Goal: Use online tool/utility: Utilize a website feature to perform a specific function

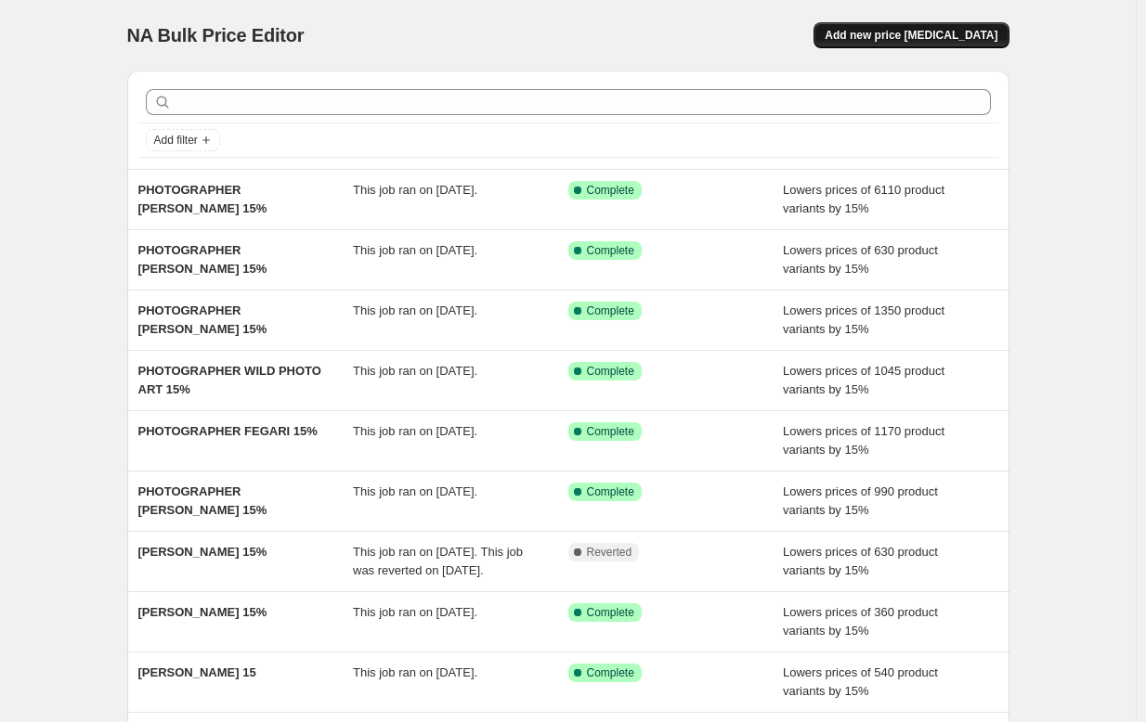
click at [887, 35] on span "Add new price [MEDICAL_DATA]" at bounding box center [911, 35] width 173 height 15
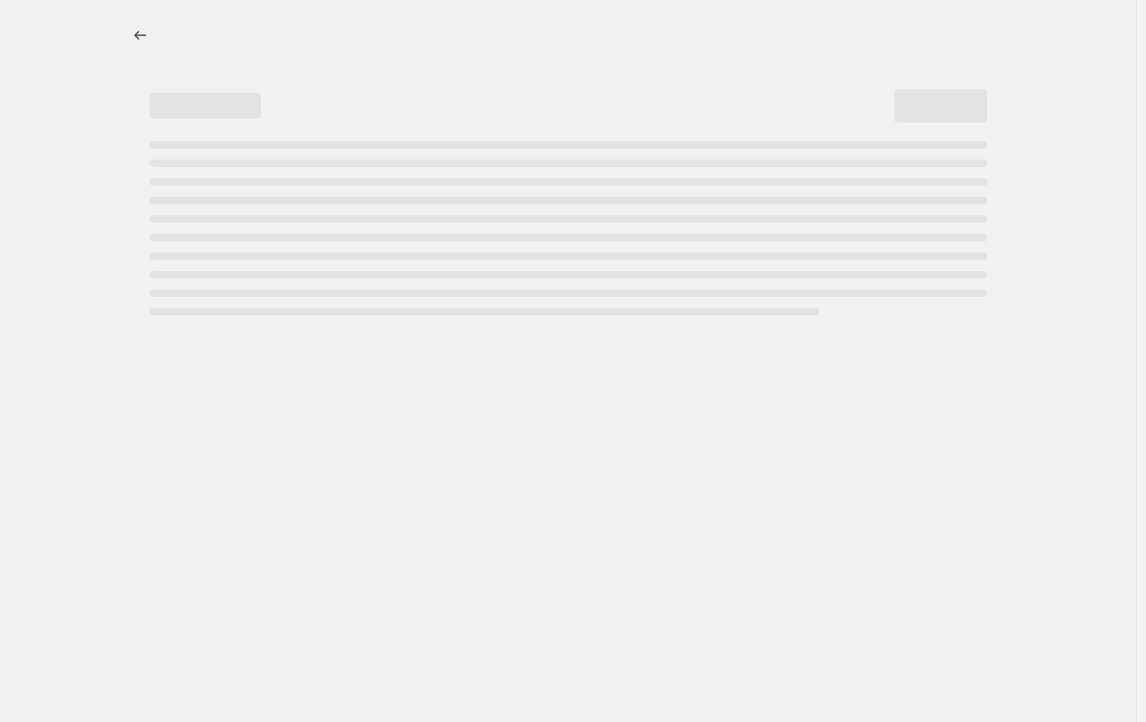
select select "percentage"
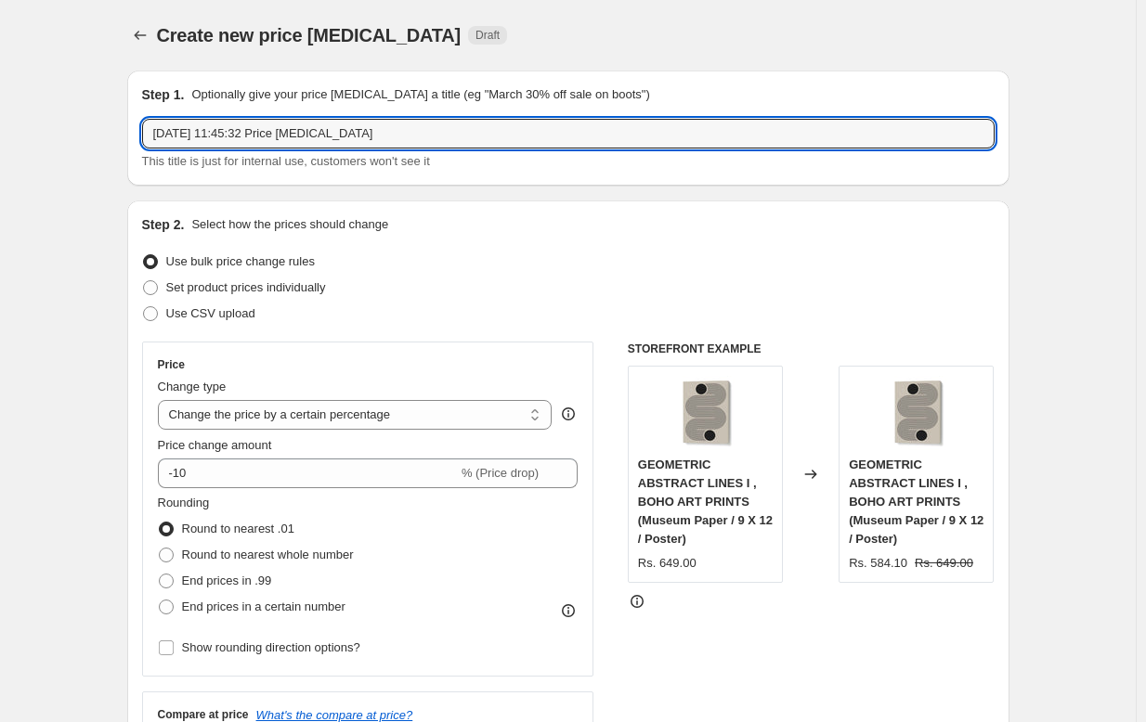
drag, startPoint x: 389, startPoint y: 135, endPoint x: 126, endPoint y: 129, distance: 262.8
paste input "[PERSON_NAME]"
type input "[PERSON_NAME] 15%"
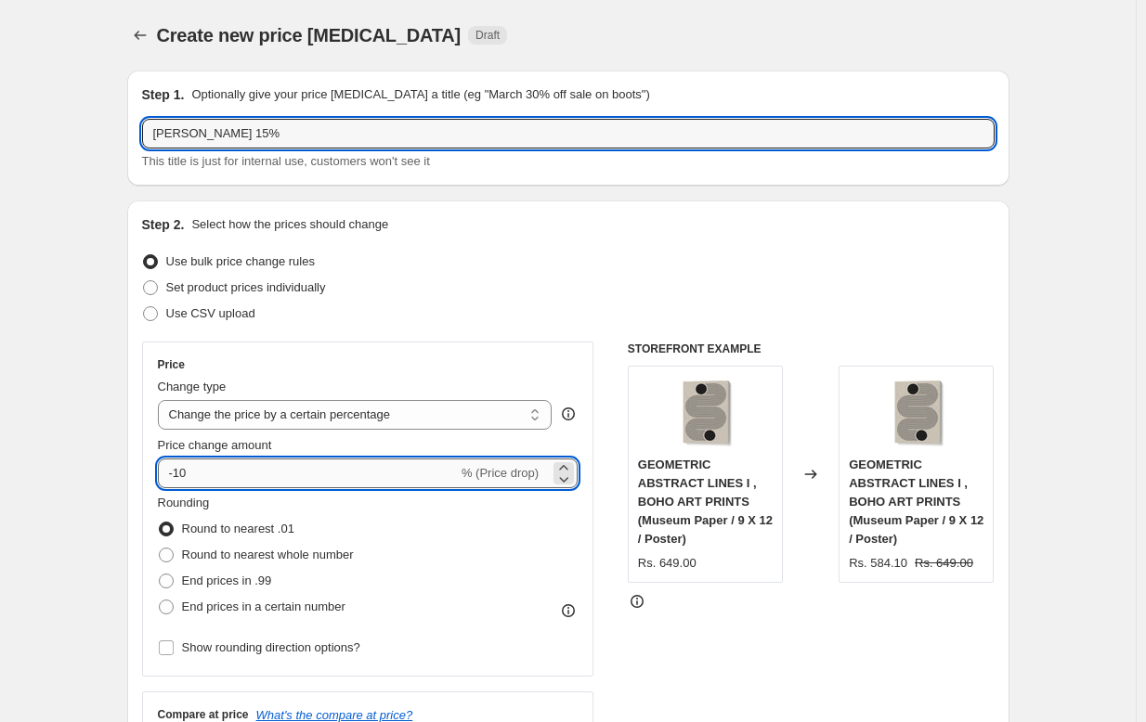
click at [219, 464] on input "-10" at bounding box center [308, 474] width 300 height 30
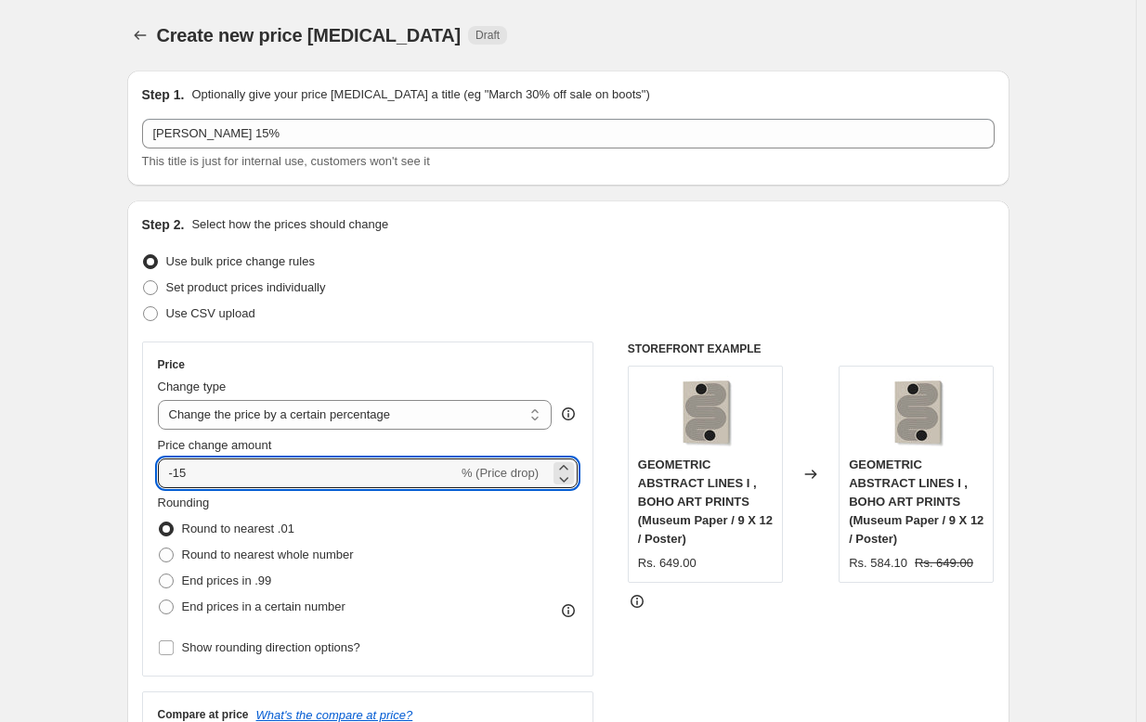
type input "-15"
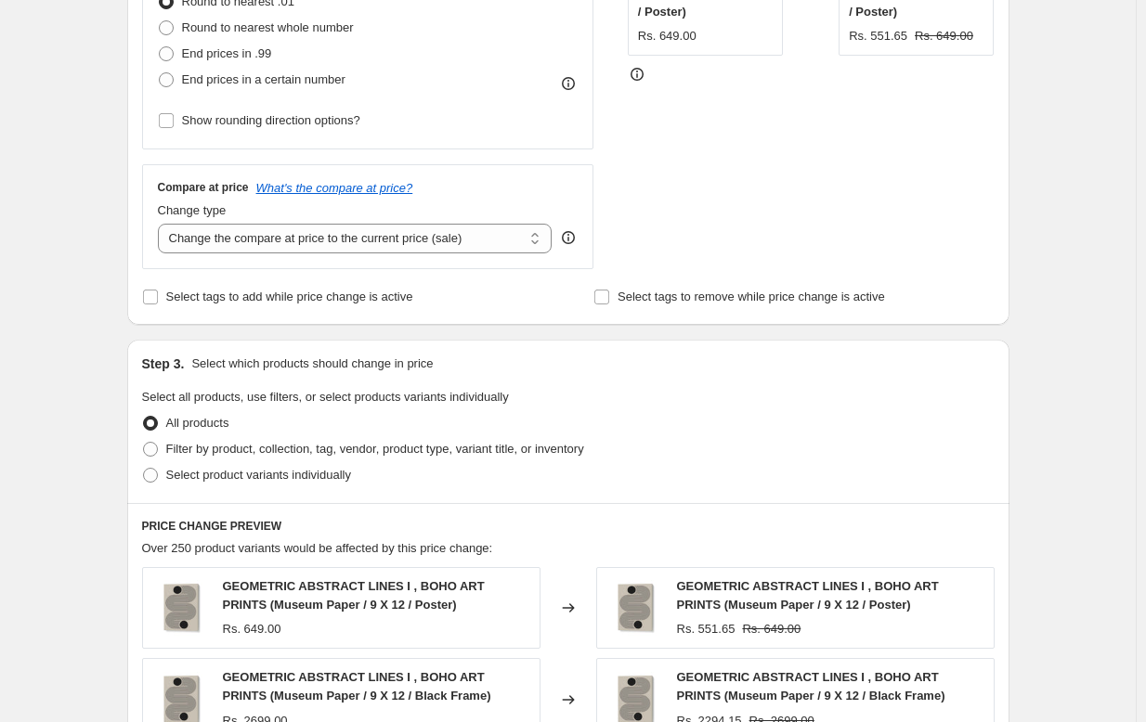
scroll to position [679, 0]
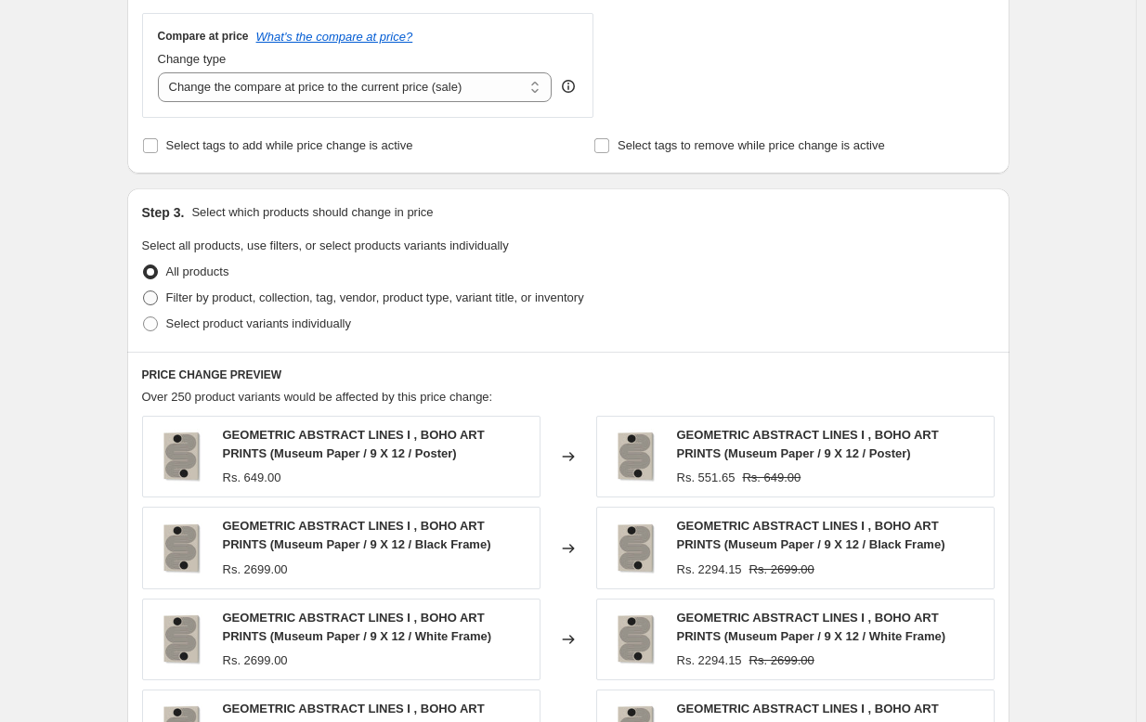
click at [255, 298] on span "Filter by product, collection, tag, vendor, product type, variant title, or inv…" at bounding box center [375, 298] width 418 height 14
click at [144, 292] on input "Filter by product, collection, tag, vendor, product type, variant title, or inv…" at bounding box center [143, 291] width 1 height 1
radio input "true"
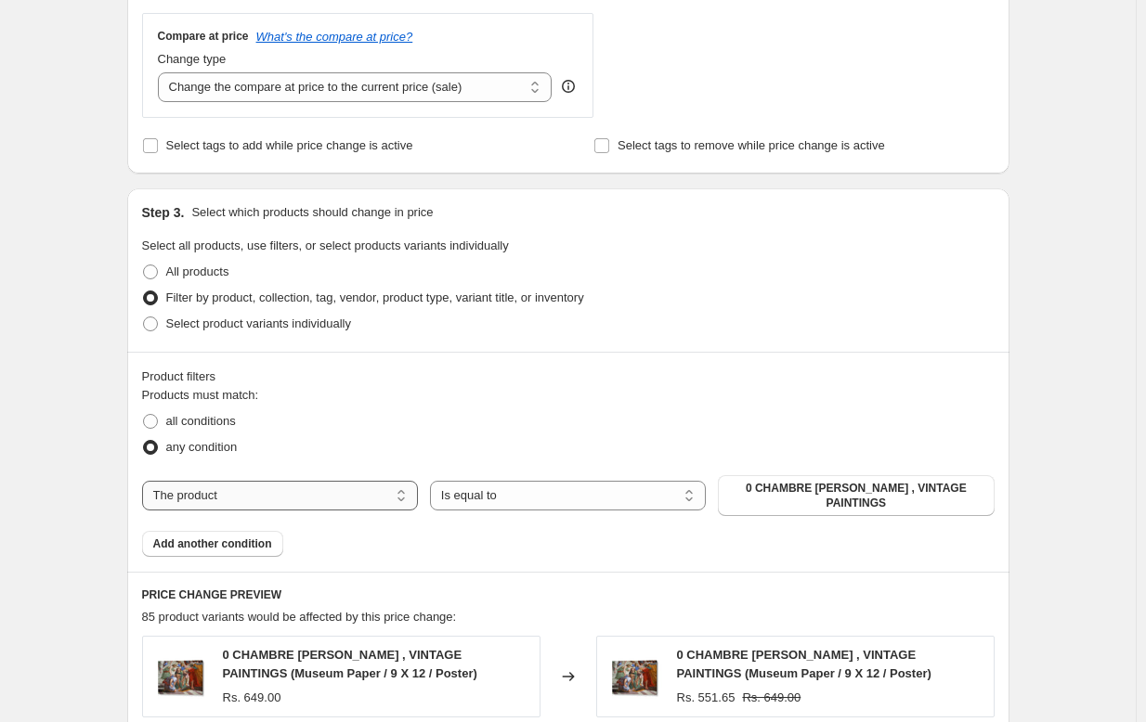
click at [315, 498] on select "The product The product's collection The product's tag The product's vendor The…" at bounding box center [280, 496] width 276 height 30
select select "collection"
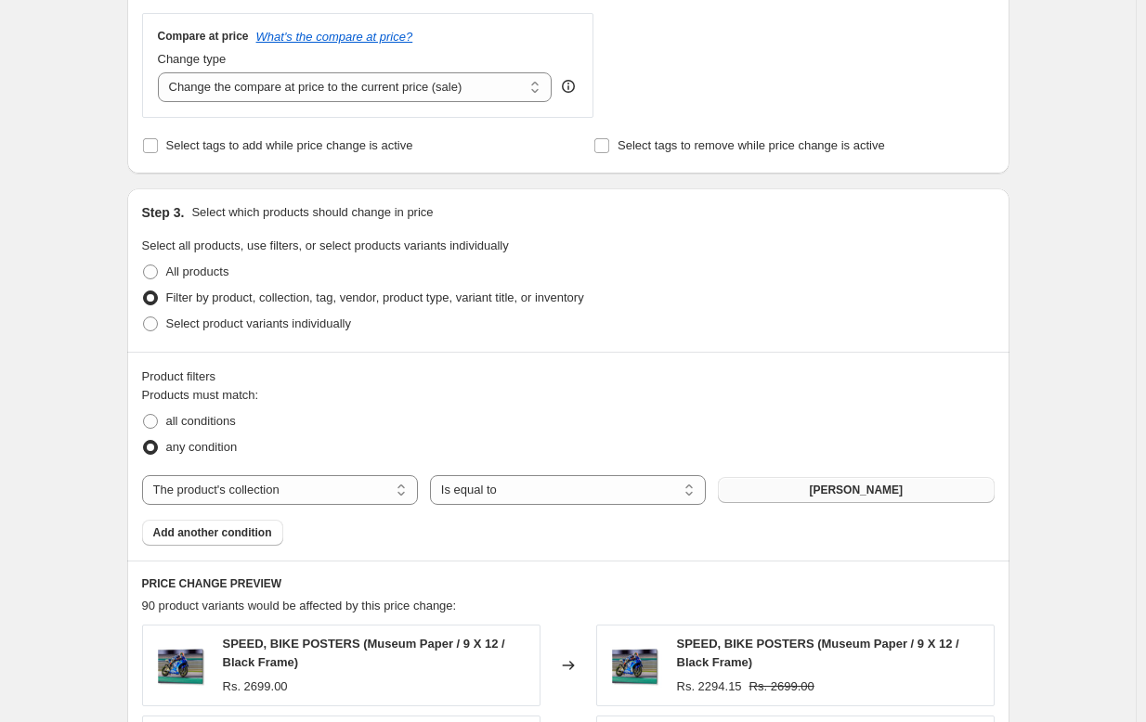
click at [857, 487] on span "[PERSON_NAME]" at bounding box center [856, 490] width 94 height 15
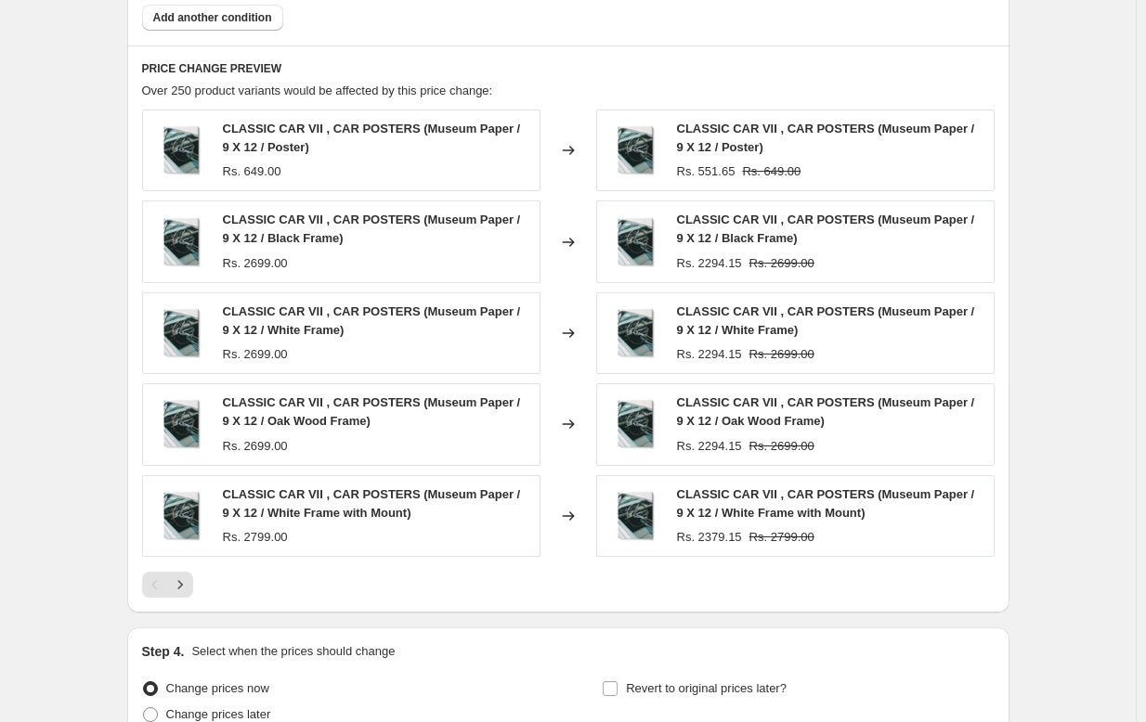
scroll to position [1370, 0]
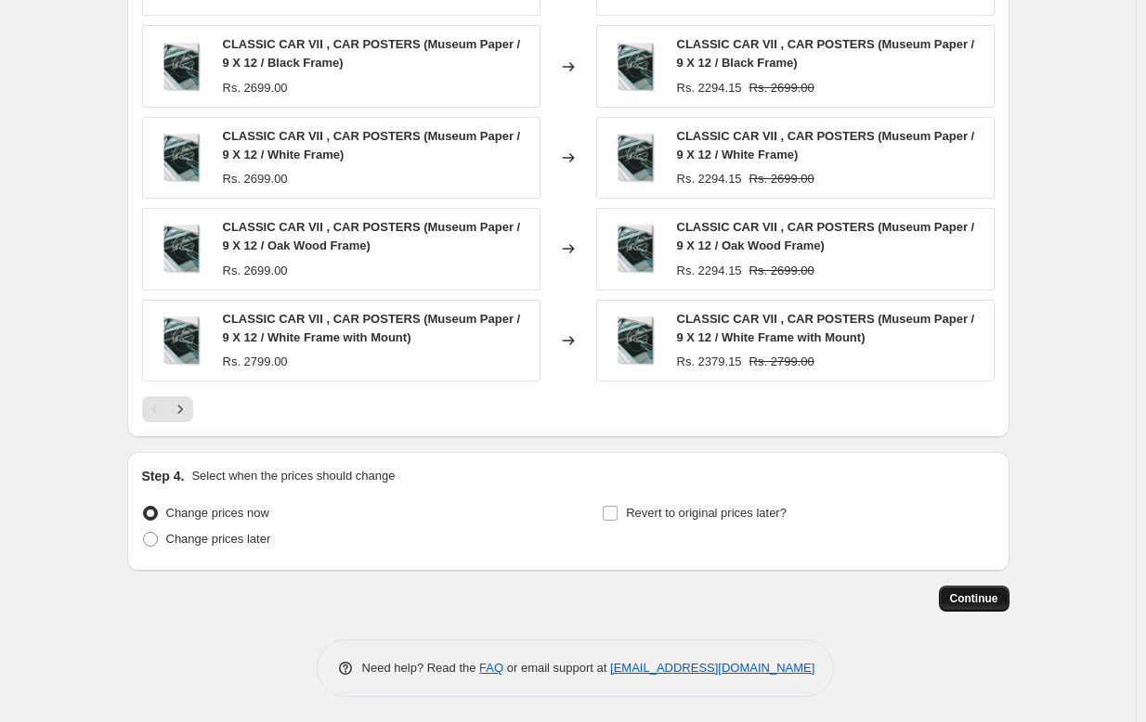
click at [978, 595] on span "Continue" at bounding box center [974, 598] width 48 height 15
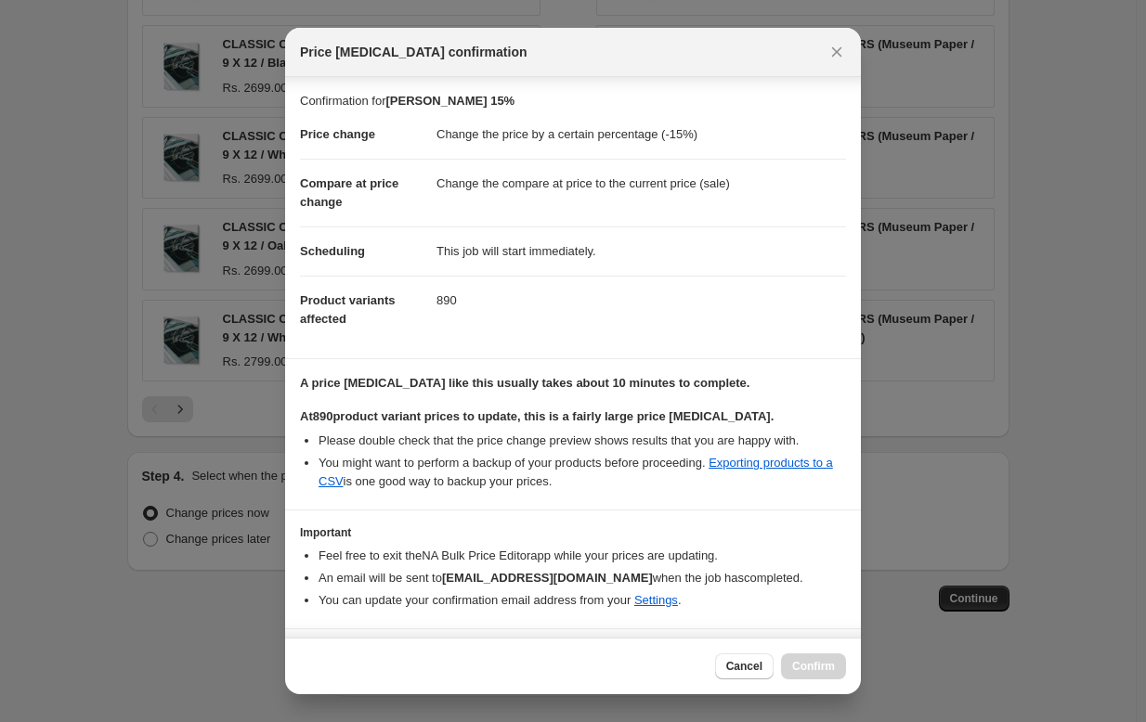
scroll to position [64, 0]
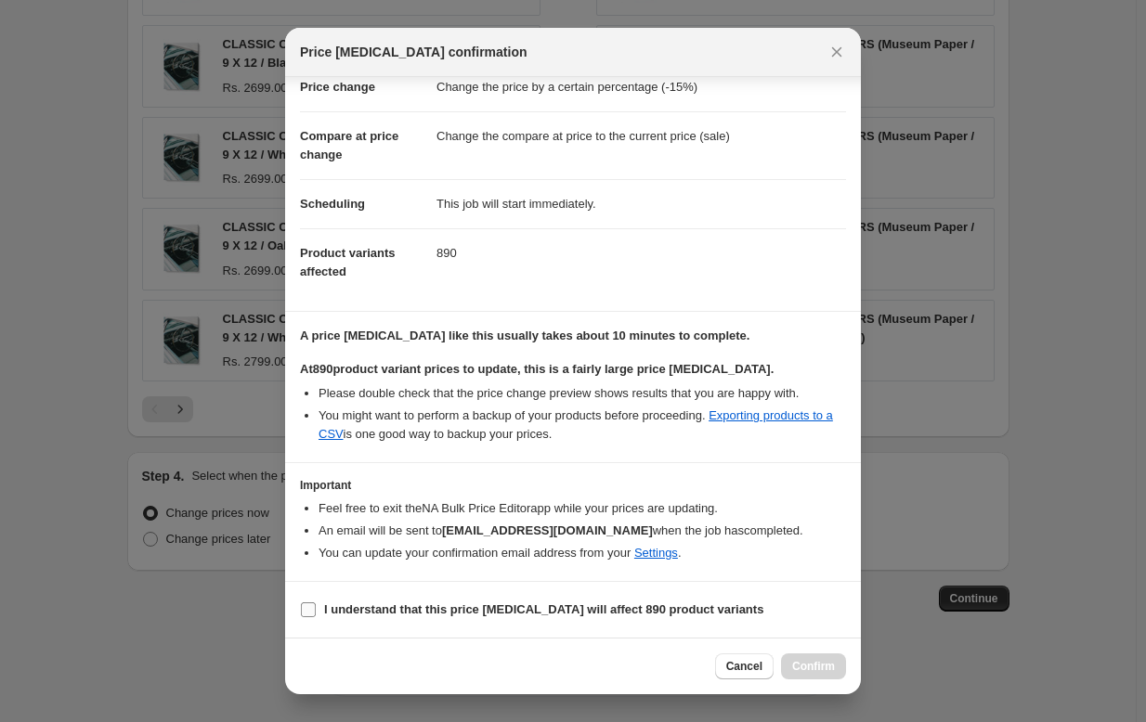
click at [505, 607] on b "I understand that this price [MEDICAL_DATA] will affect 890 product variants" at bounding box center [543, 610] width 439 height 14
click at [316, 607] on input "I understand that this price [MEDICAL_DATA] will affect 890 product variants" at bounding box center [308, 610] width 15 height 15
checkbox input "true"
click at [811, 663] on span "Confirm" at bounding box center [813, 666] width 43 height 15
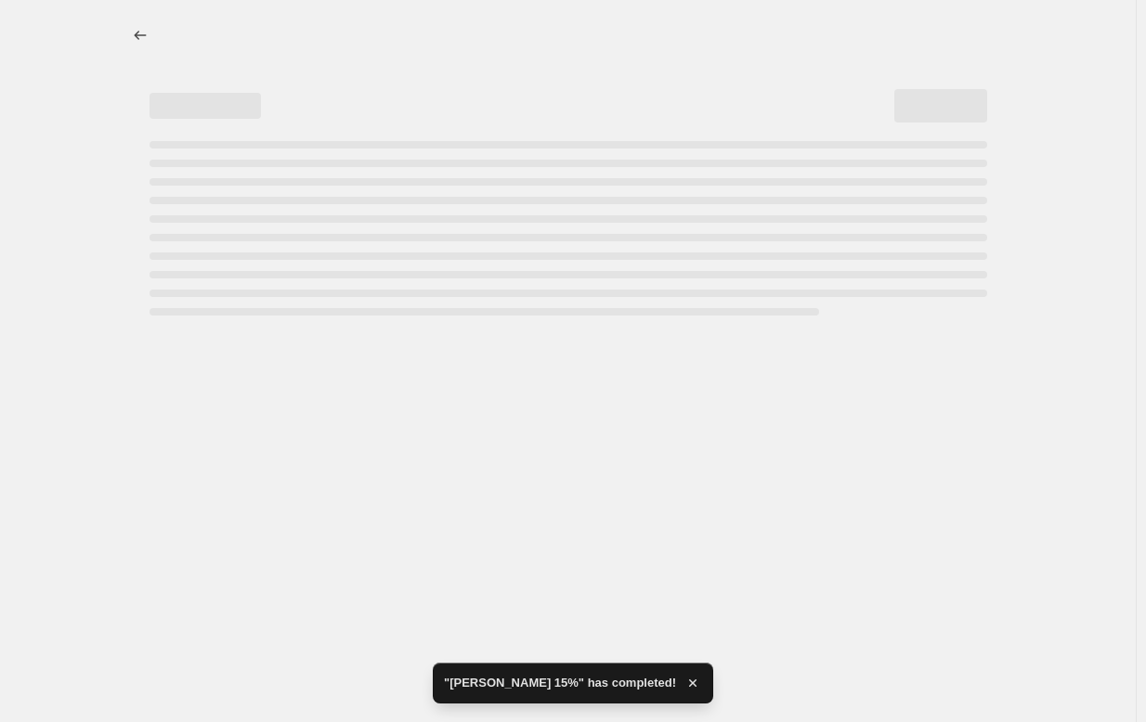
select select "percentage"
select select "collection"
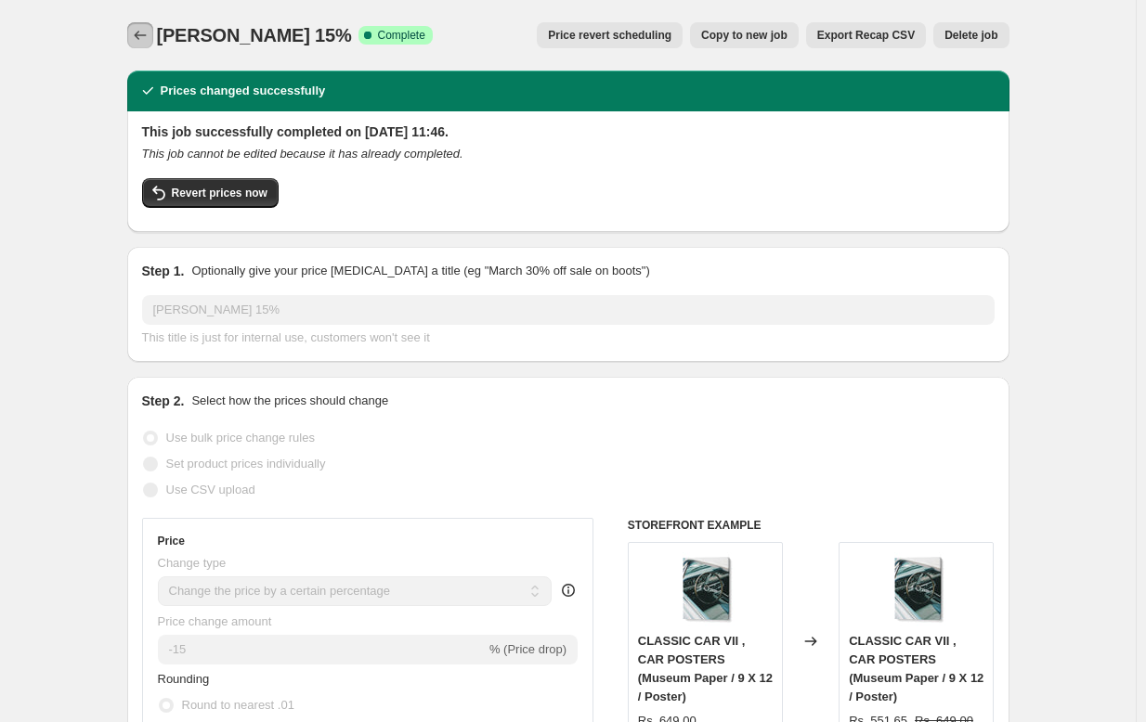
click at [144, 31] on icon "Price change jobs" at bounding box center [140, 35] width 19 height 19
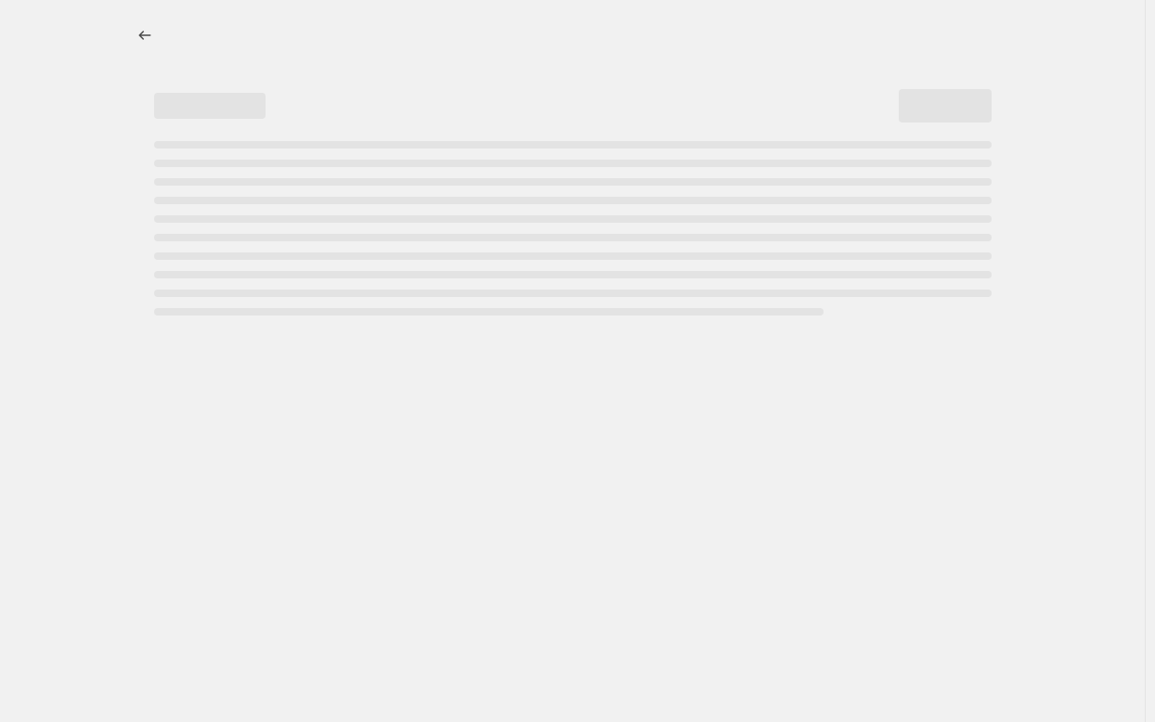
select select "percentage"
select select "collection"
